Goal: Transaction & Acquisition: Subscribe to service/newsletter

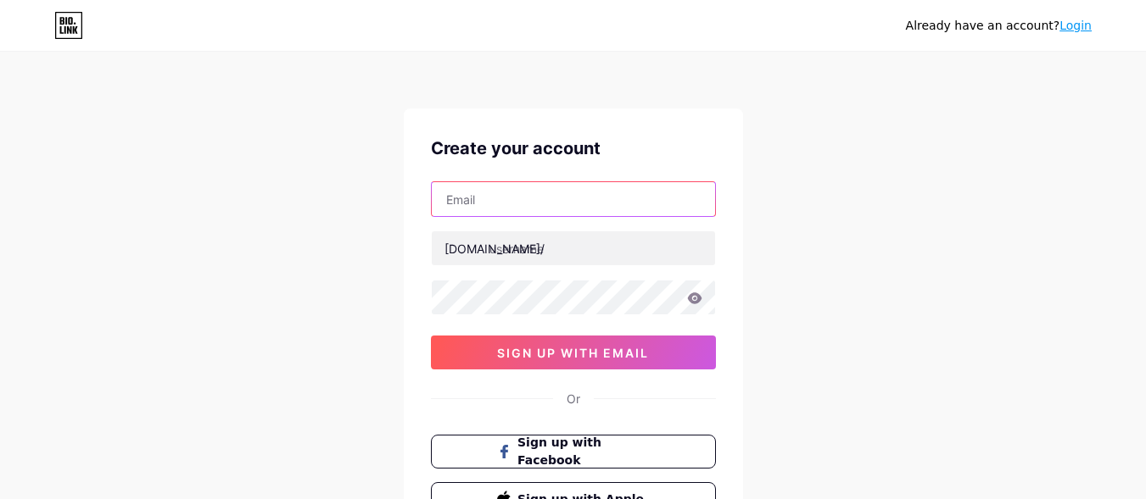
click at [471, 197] on input "text" at bounding box center [573, 199] width 283 height 34
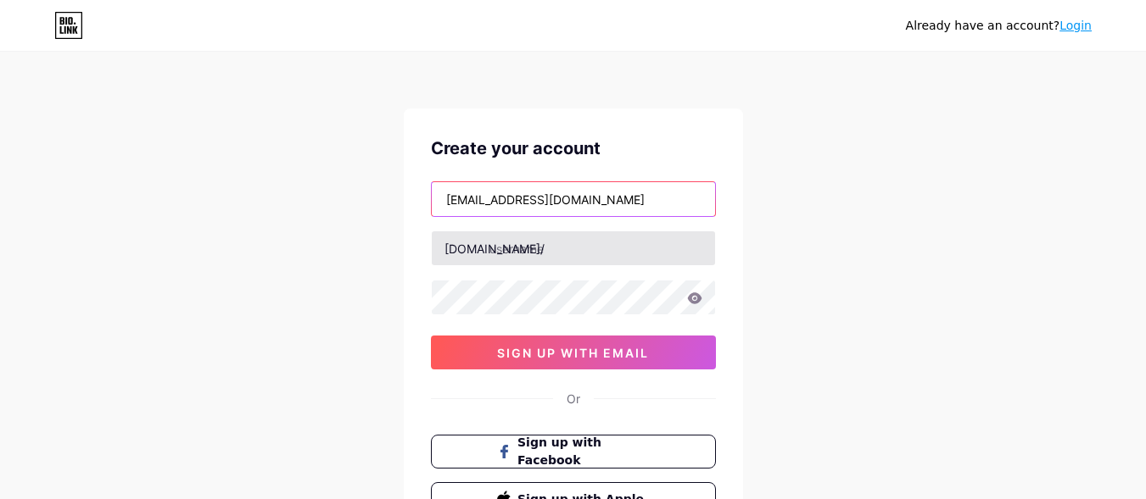
type input "[EMAIL_ADDRESS][DOMAIN_NAME]"
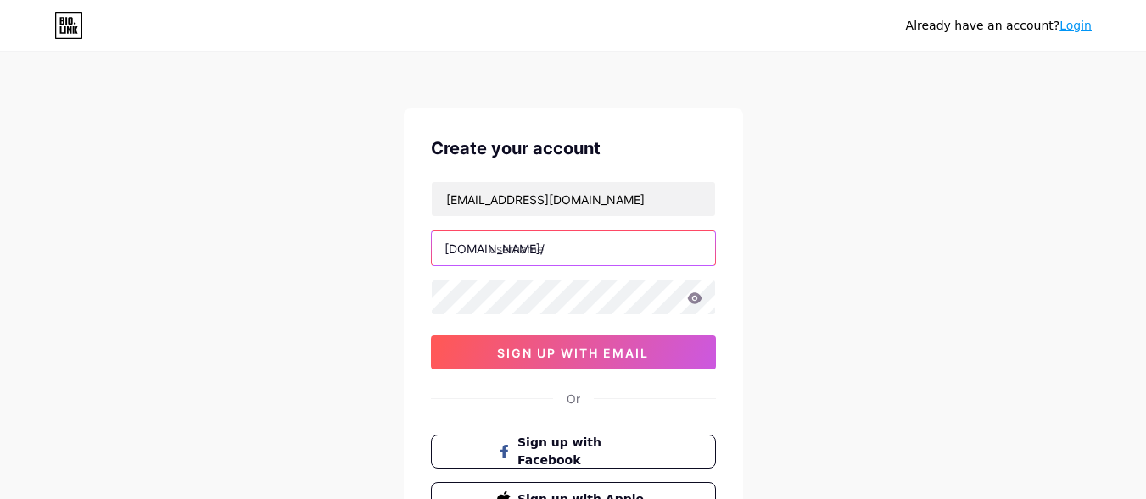
click at [530, 246] on input "text" at bounding box center [573, 249] width 283 height 34
type input "riseupvisionaries"
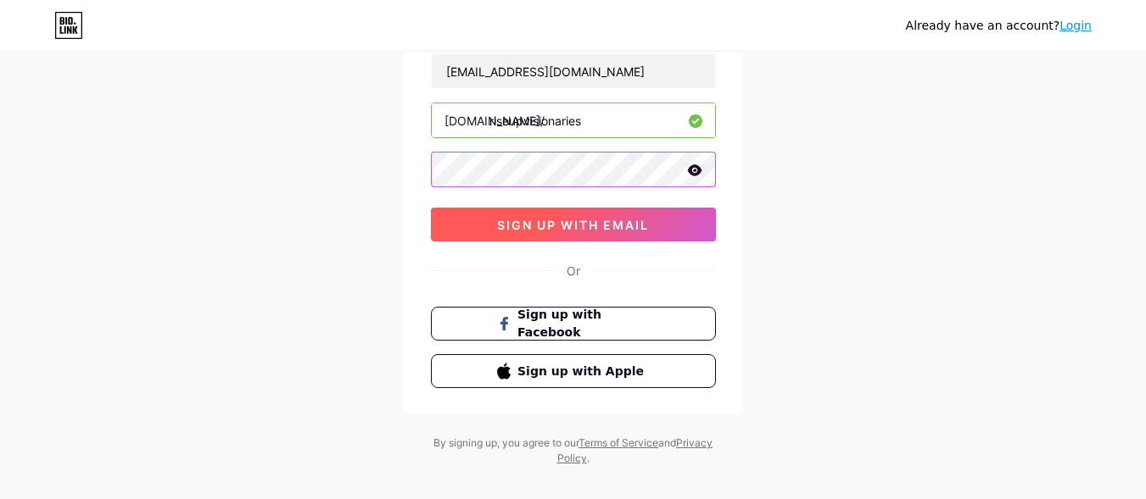
scroll to position [149, 0]
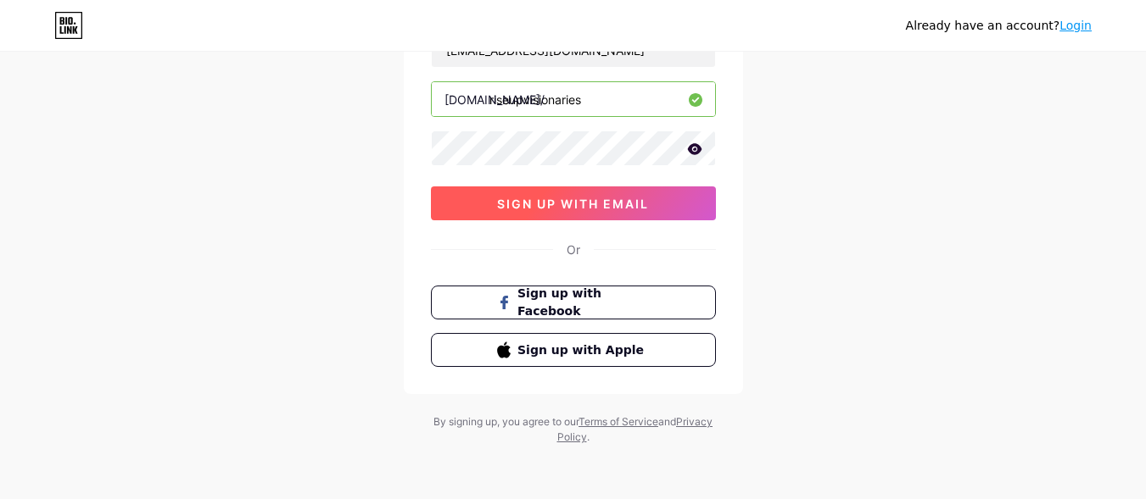
click at [574, 205] on span "sign up with email" at bounding box center [573, 204] width 152 height 14
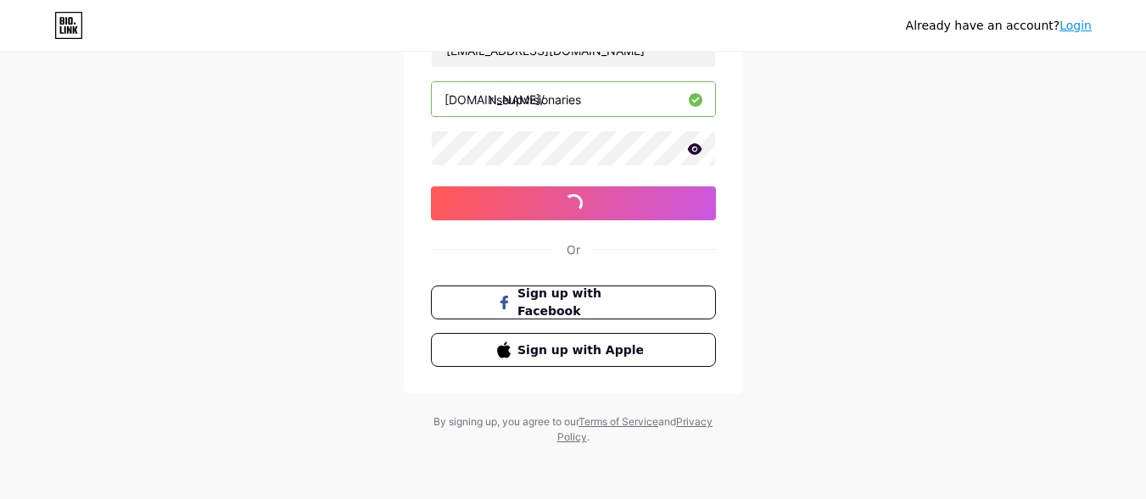
click at [694, 151] on icon at bounding box center [694, 149] width 15 height 12
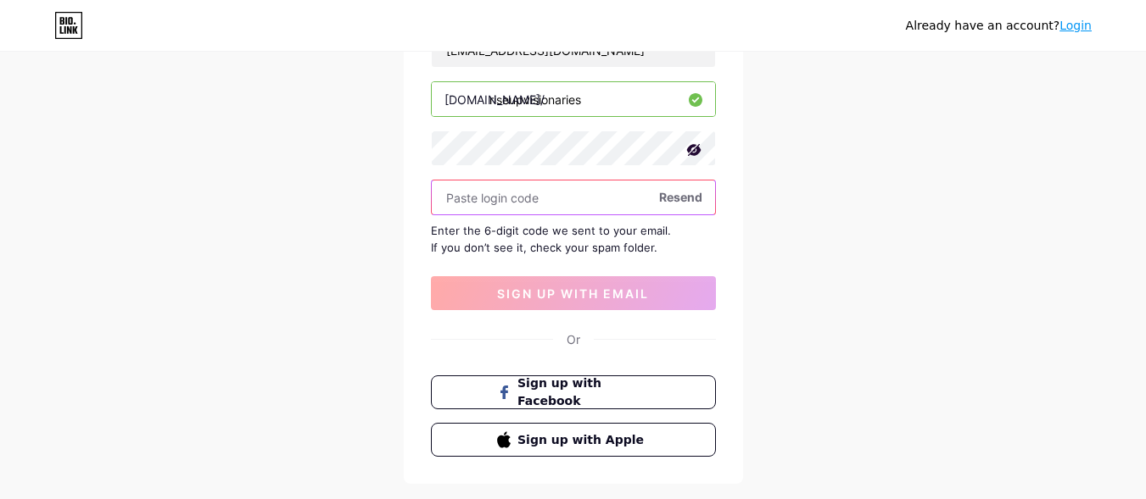
paste input "221858"
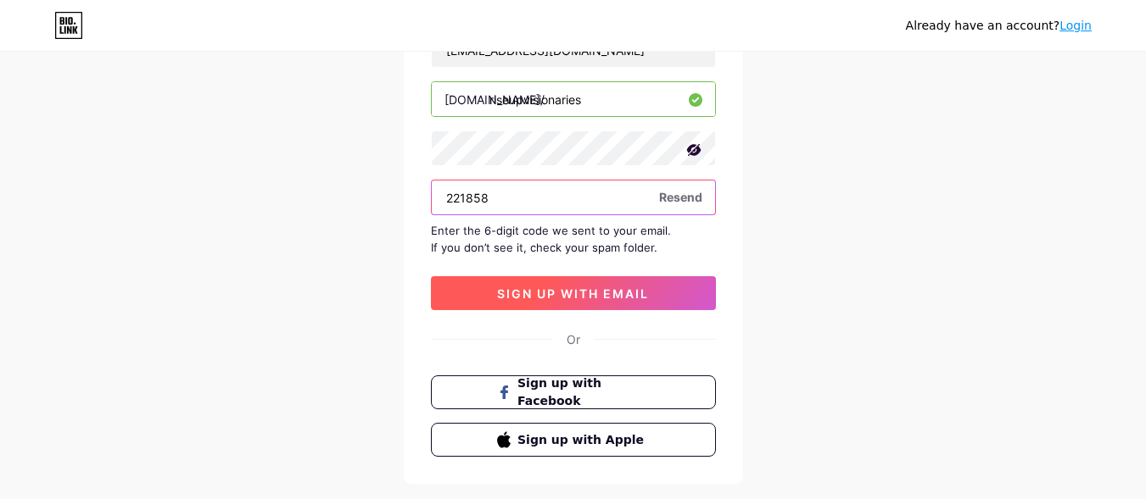
type input "221858"
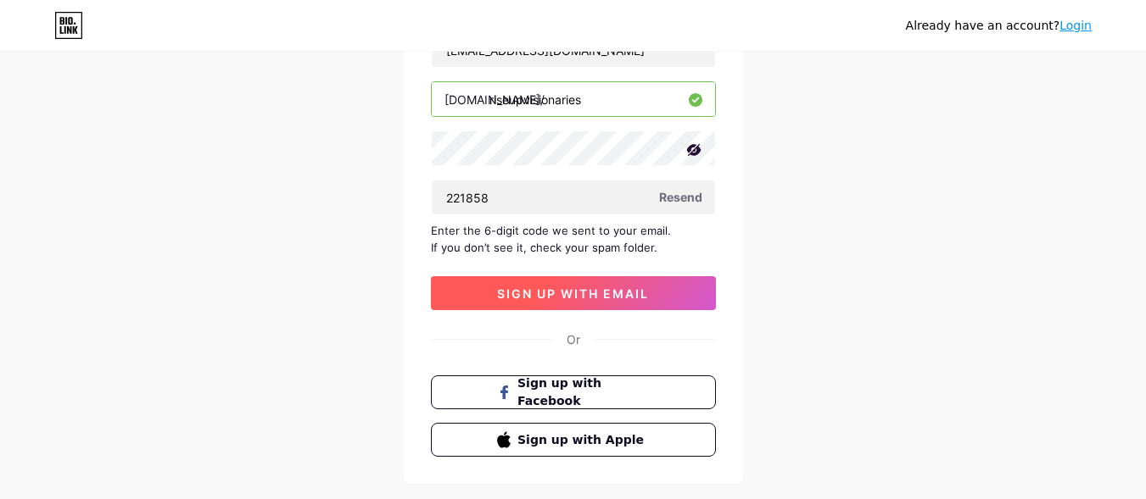
click at [517, 298] on span "sign up with email" at bounding box center [573, 294] width 152 height 14
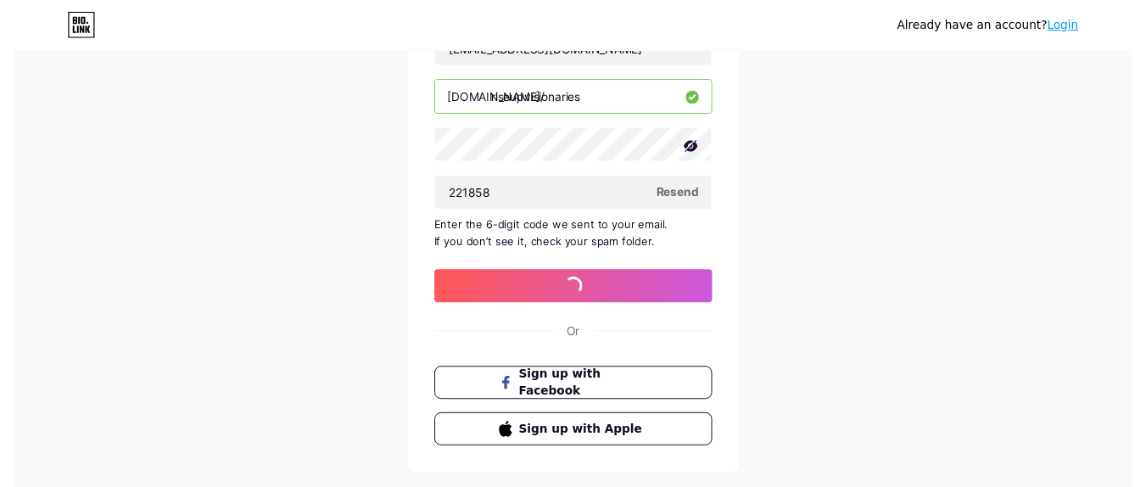
scroll to position [0, 0]
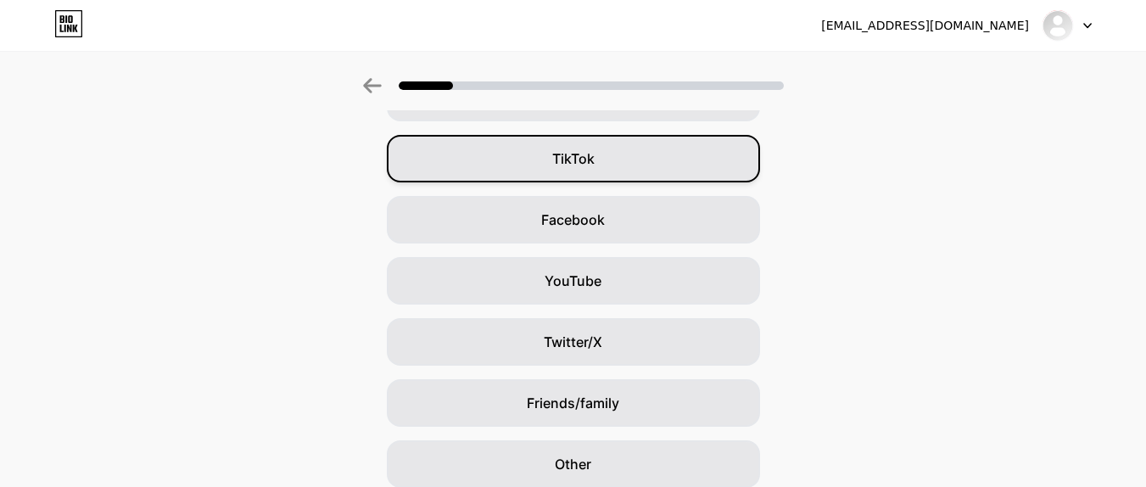
scroll to position [244, 0]
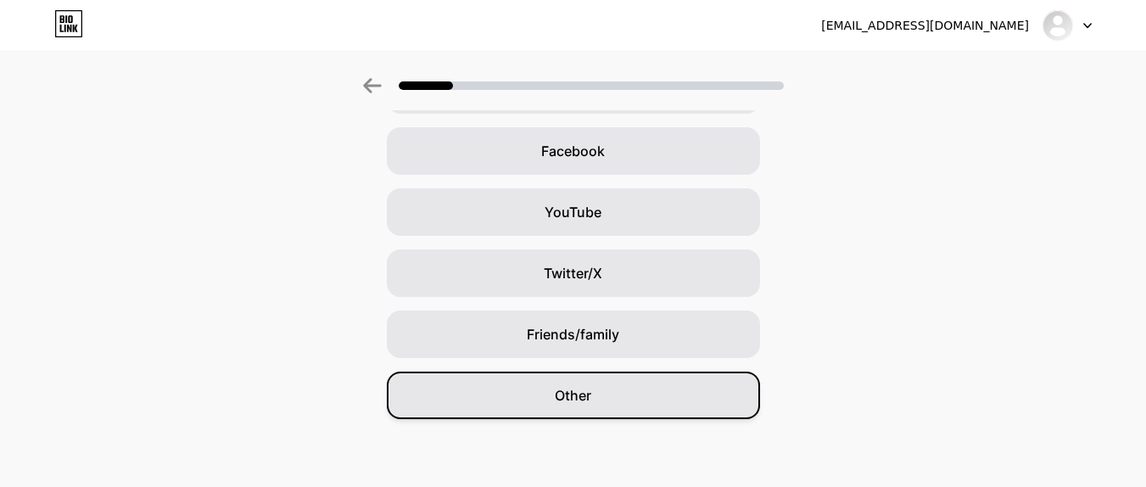
click at [578, 399] on span "Other" at bounding box center [573, 395] width 36 height 20
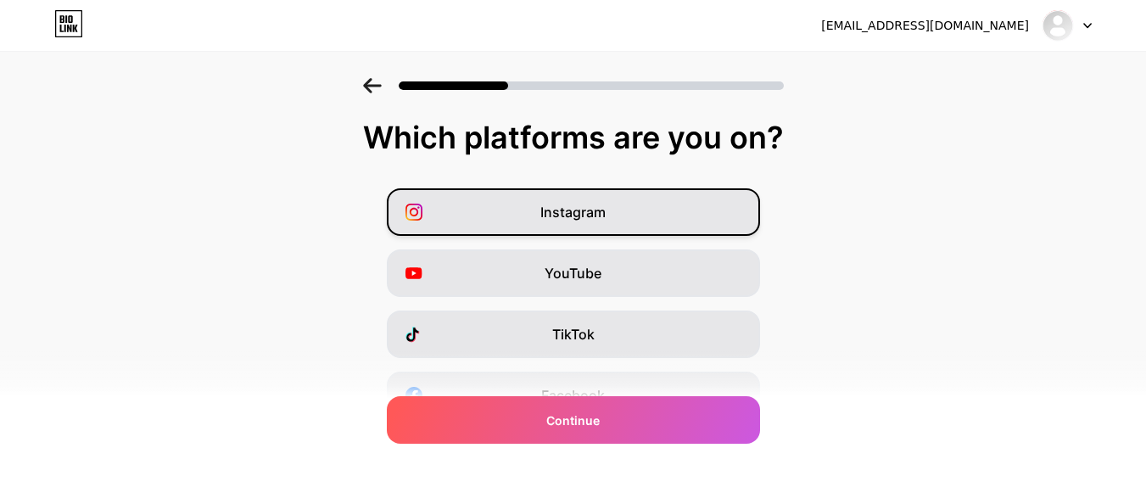
click at [598, 221] on span "Instagram" at bounding box center [572, 212] width 65 height 20
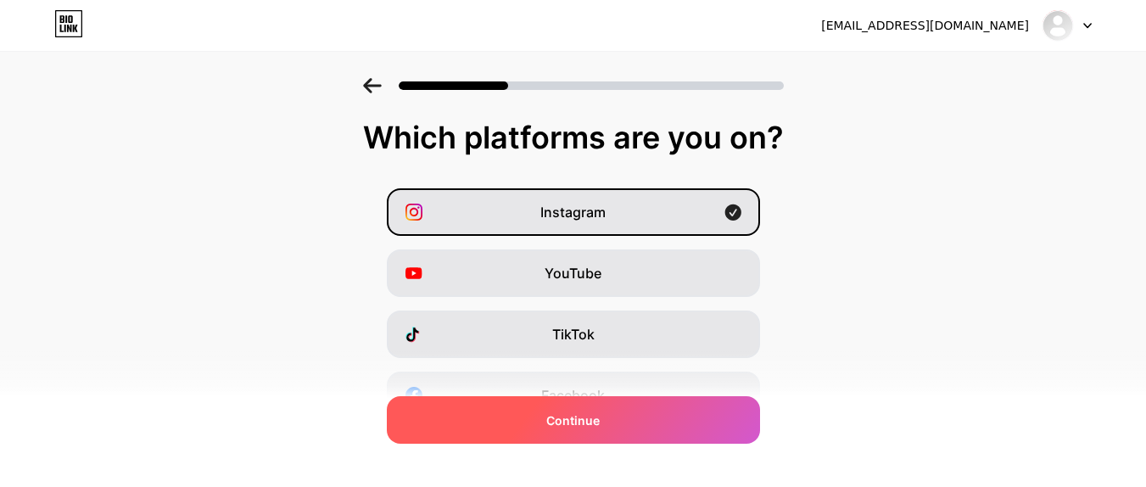
click at [578, 425] on span "Continue" at bounding box center [572, 420] width 53 height 18
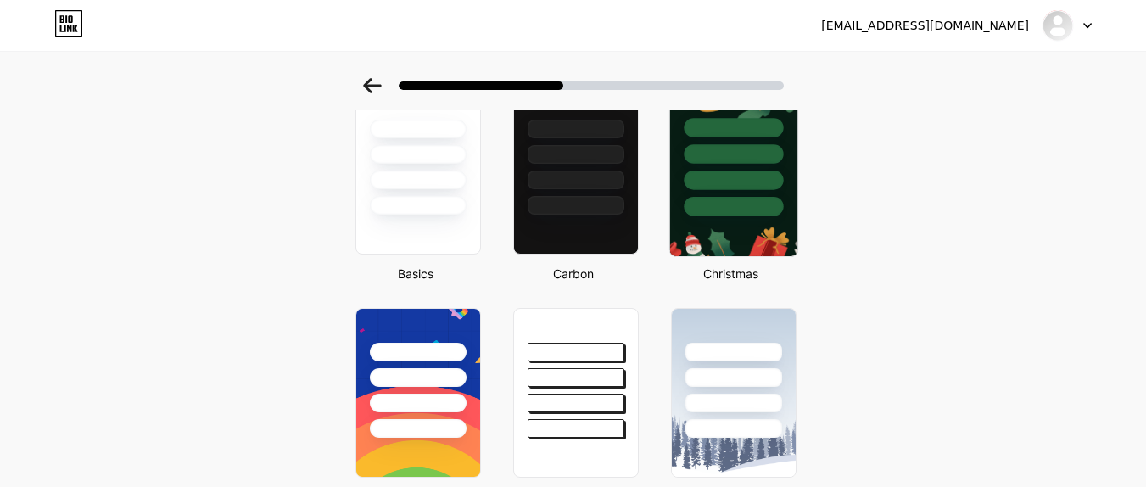
scroll to position [135, 0]
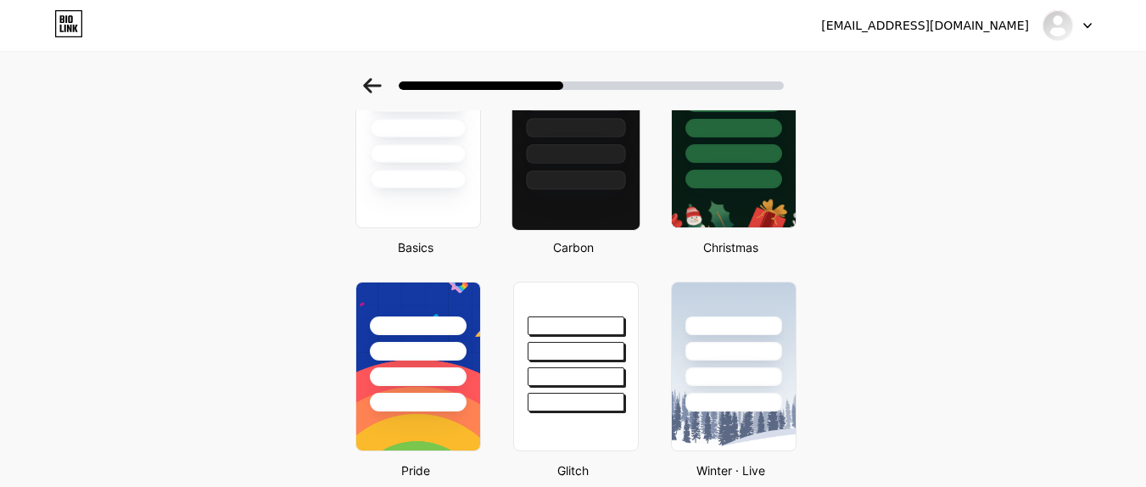
click at [601, 171] on div at bounding box center [575, 180] width 99 height 20
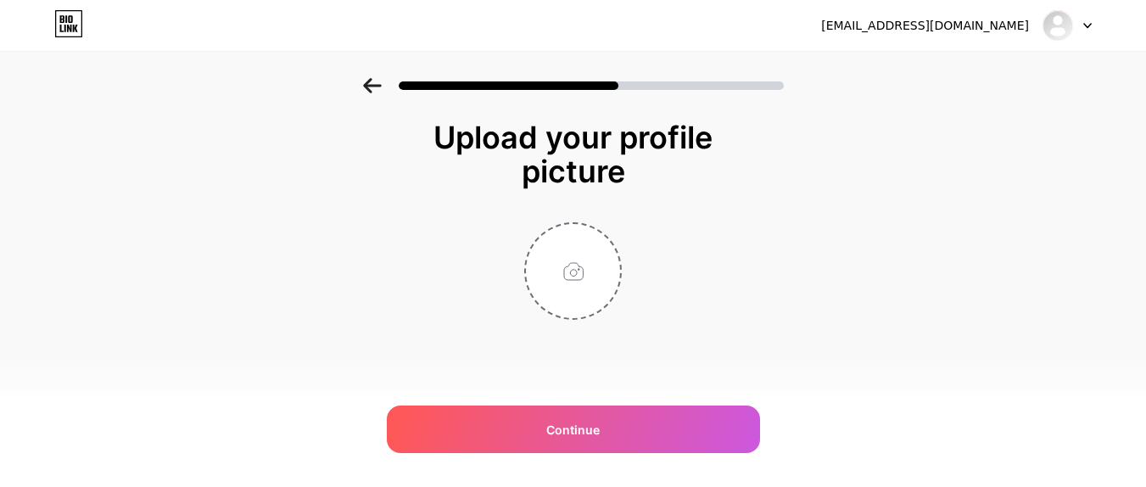
scroll to position [0, 0]
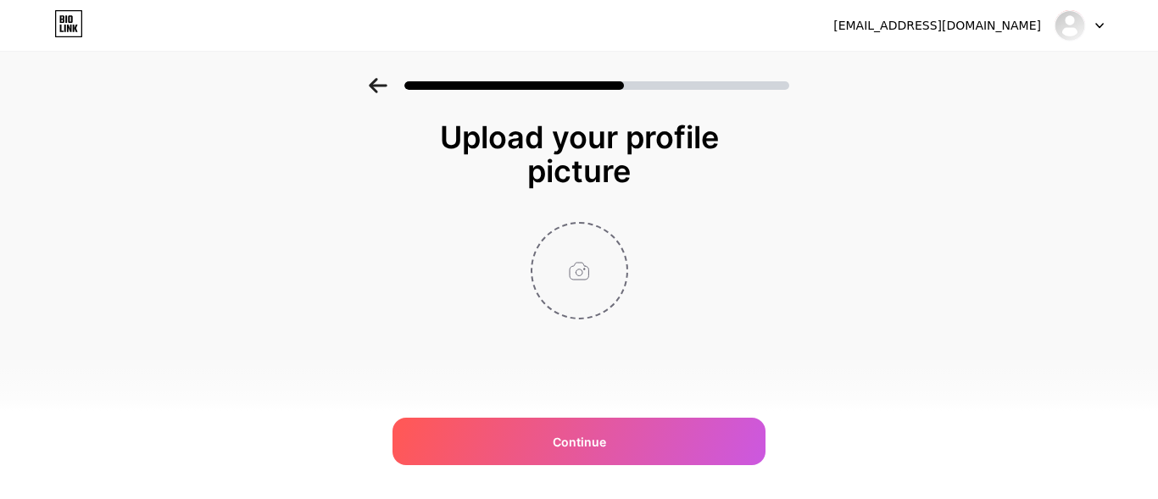
click at [581, 287] on input "file" at bounding box center [580, 271] width 94 height 94
drag, startPoint x: 573, startPoint y: 263, endPoint x: 508, endPoint y: 278, distance: 67.1
click at [508, 278] on div at bounding box center [579, 271] width 339 height 98
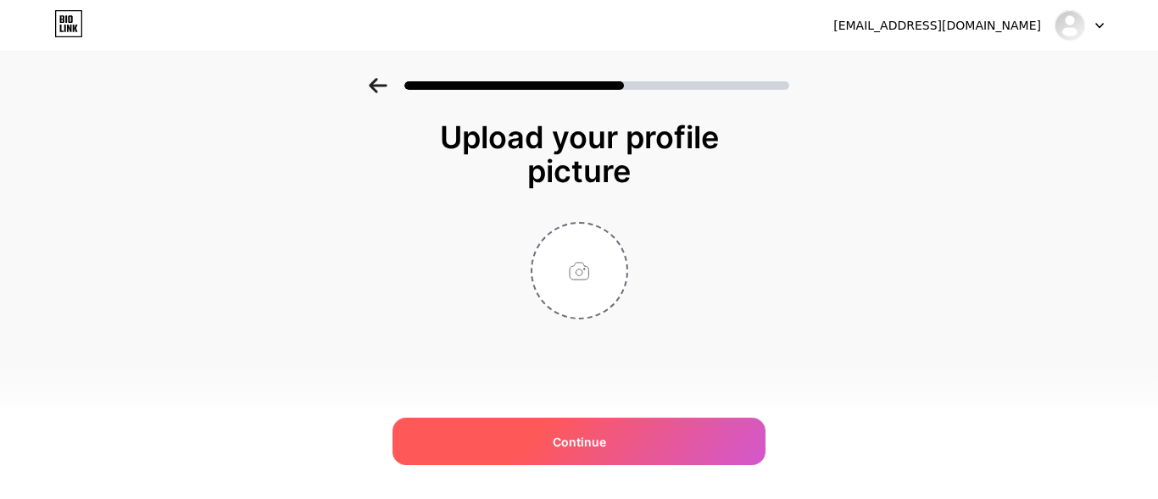
click at [578, 449] on span "Continue" at bounding box center [579, 442] width 53 height 18
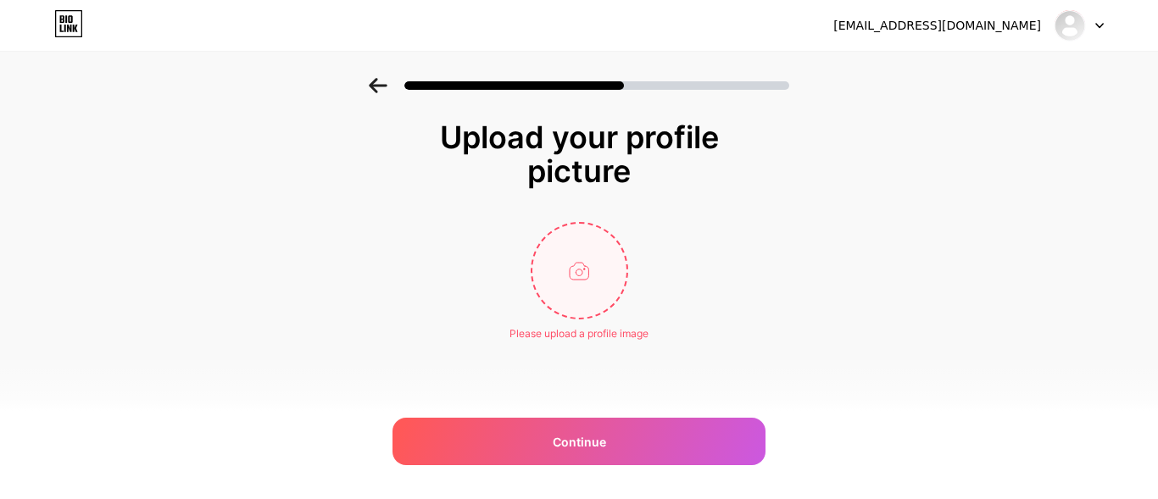
click at [592, 283] on input "file" at bounding box center [580, 271] width 94 height 94
type input "C:\fakepath\WhatsApp Image [DATE] 21.08.35.jpeg"
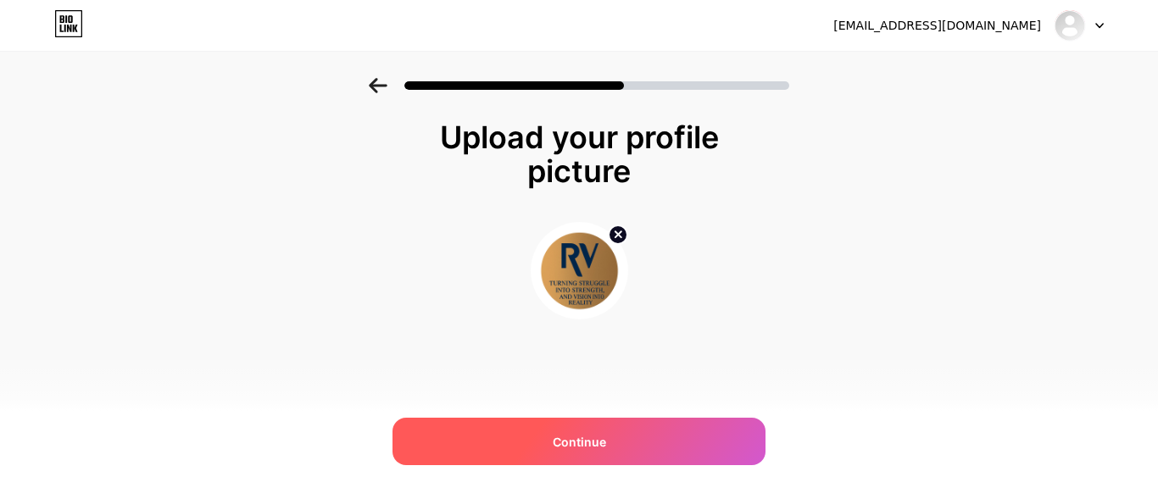
click at [566, 433] on span "Continue" at bounding box center [579, 442] width 53 height 18
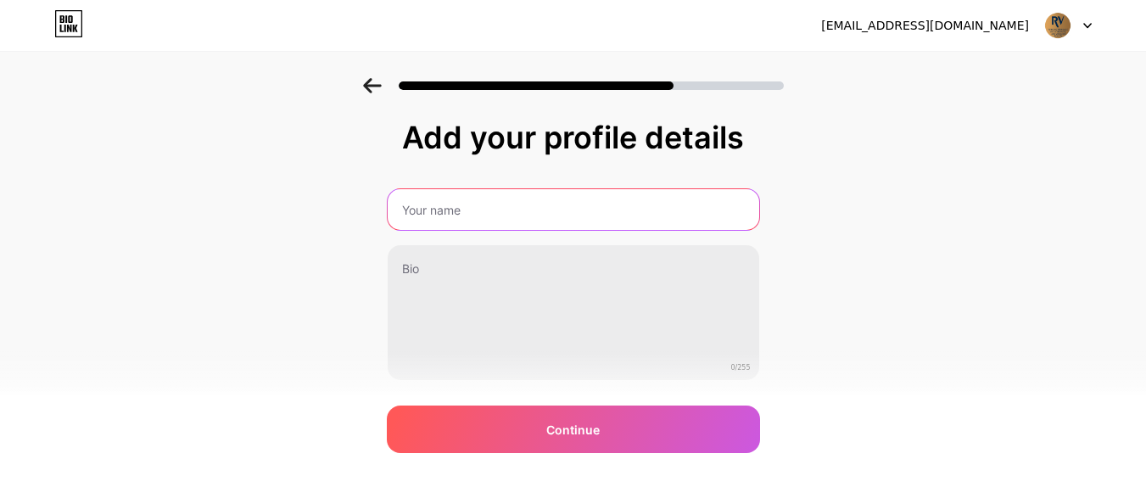
click at [481, 213] on input "text" at bounding box center [573, 209] width 371 height 41
type input "riseup"
